Goal: Information Seeking & Learning: Check status

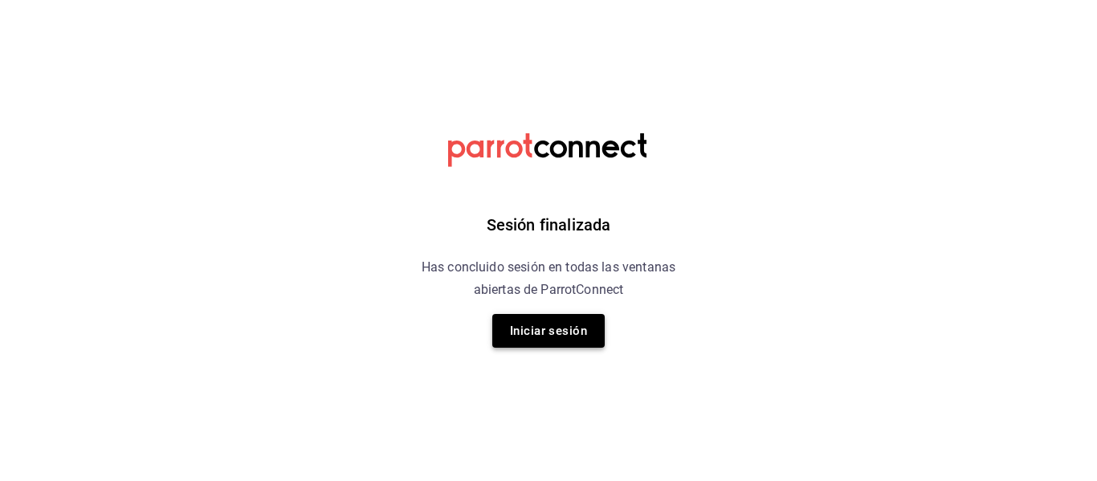
click at [587, 331] on button "Iniciar sesión" at bounding box center [548, 331] width 112 height 34
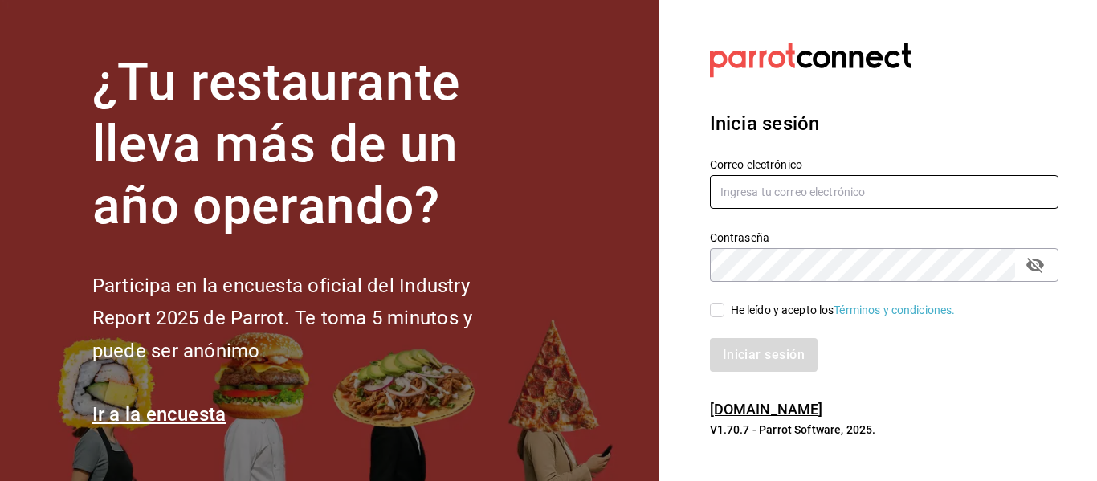
type input "[EMAIL_ADDRESS][DOMAIN_NAME]"
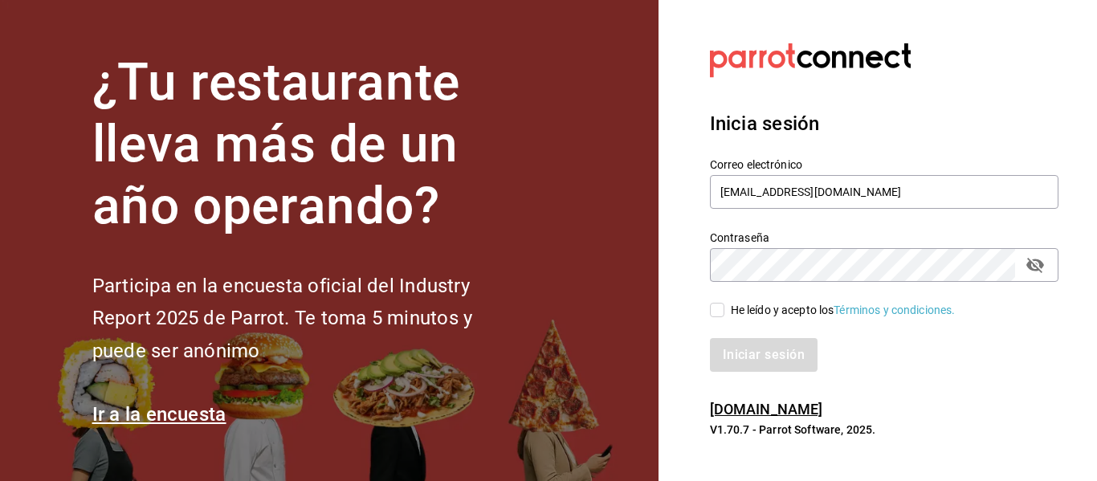
click at [720, 308] on input "He leído y acepto los Términos y condiciones." at bounding box center [717, 310] width 14 height 14
checkbox input "true"
click at [793, 353] on button "Iniciar sesión" at bounding box center [764, 355] width 109 height 34
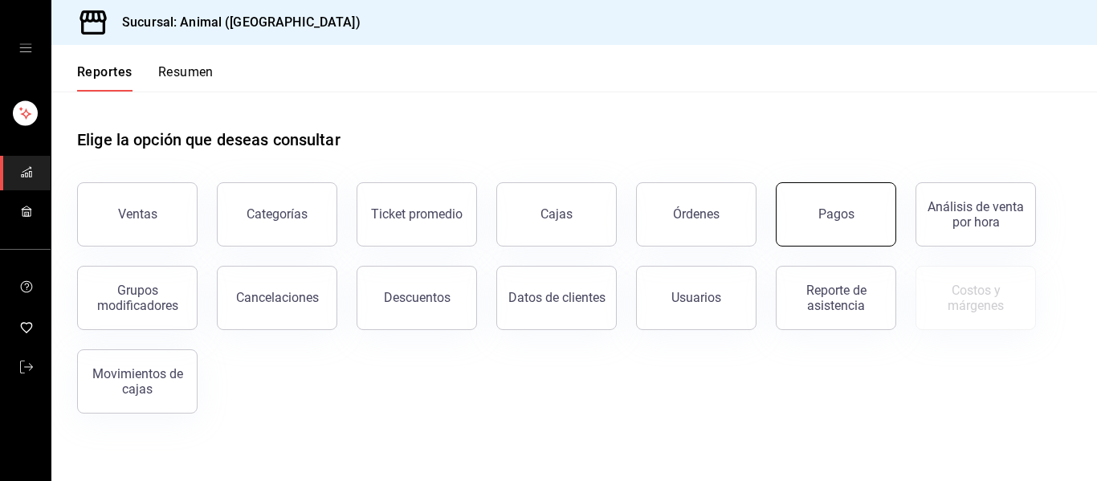
click at [860, 219] on button "Pagos" at bounding box center [836, 214] width 121 height 64
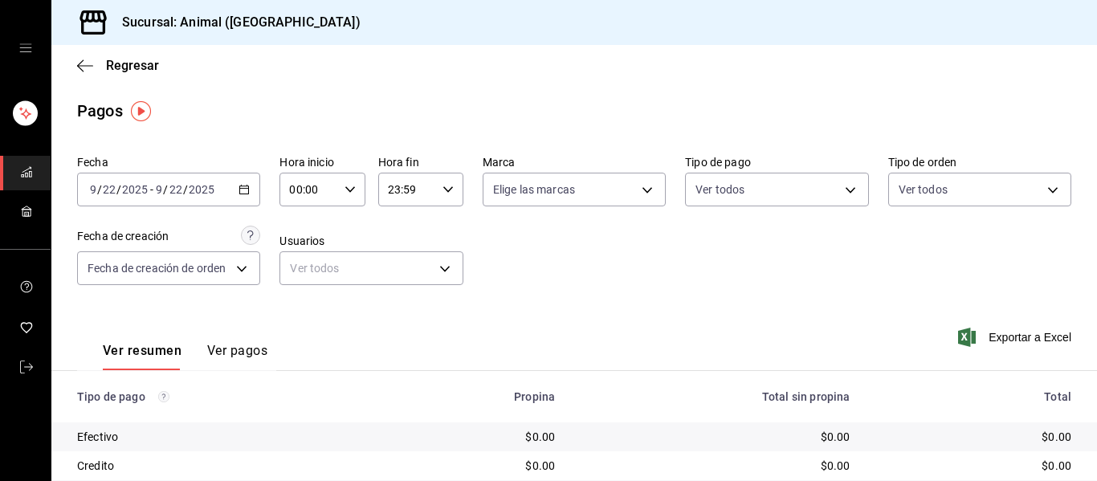
click at [345, 190] on \(Stroke\) "button" at bounding box center [350, 189] width 10 height 6
click at [307, 310] on button "04" at bounding box center [298, 304] width 36 height 32
type input "04:00"
click at [507, 281] on div at bounding box center [548, 240] width 1097 height 481
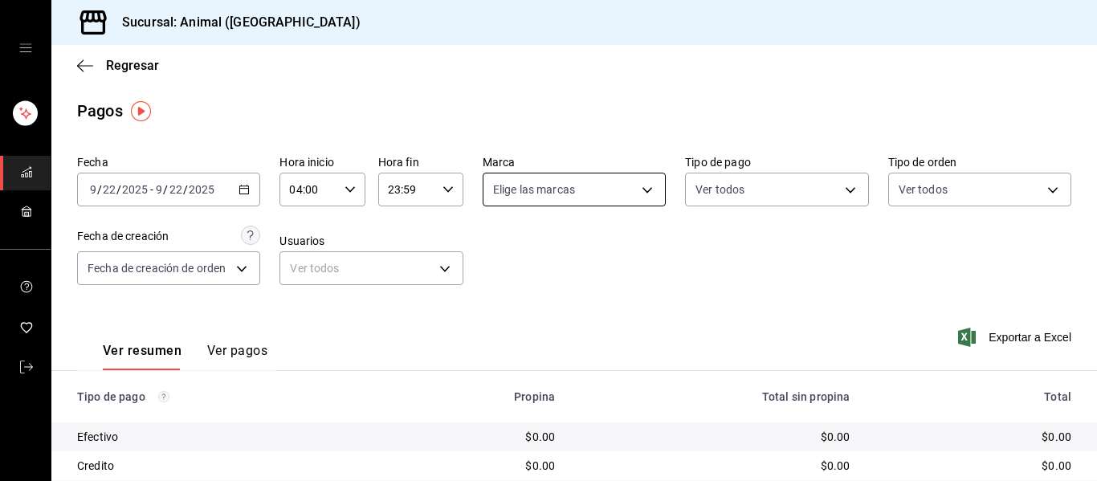
click at [643, 190] on body "Sucursal: Animal ([GEOGRAPHIC_DATA]) Regresar Pagos Fecha [DATE] [DATE] - [DATE…" at bounding box center [548, 240] width 1097 height 481
click at [619, 269] on li "Ver todas" at bounding box center [582, 250] width 206 height 47
type input "96838179-8fbb-4073-aae3-1789726318c8"
checkbox input "true"
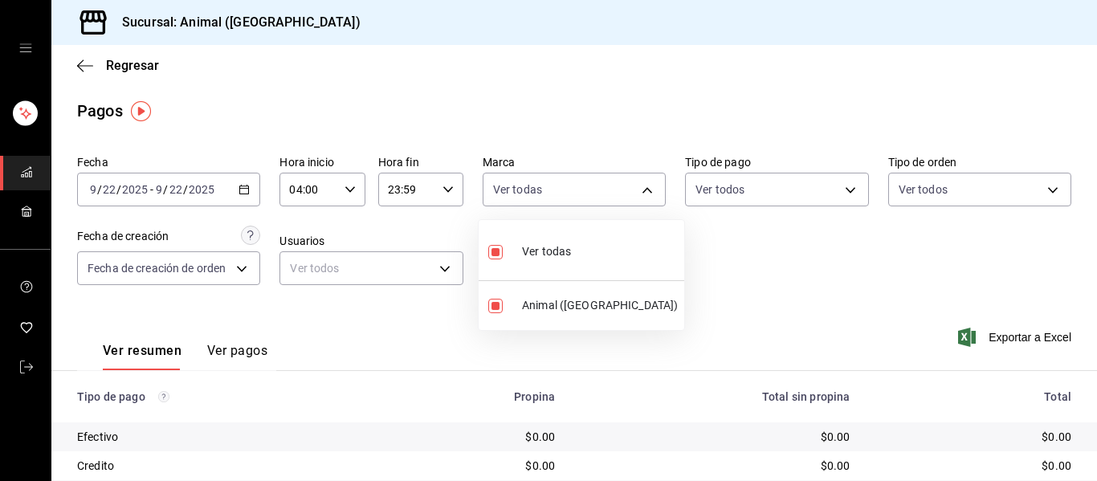
click at [751, 271] on div at bounding box center [548, 240] width 1097 height 481
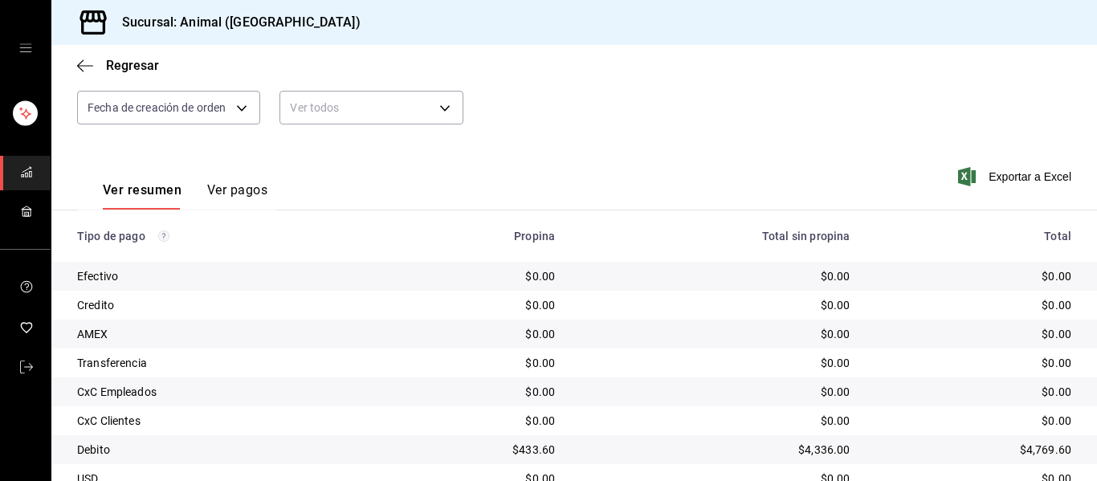
scroll to position [228, 0]
